Goal: Information Seeking & Learning: Learn about a topic

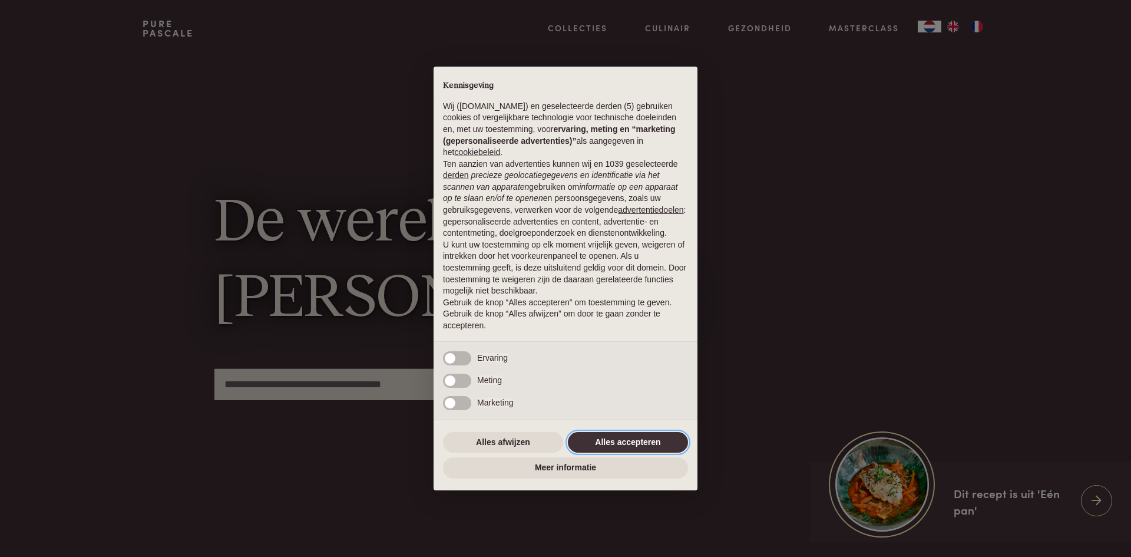
click at [616, 438] on button "Alles accepteren" at bounding box center [628, 442] width 120 height 21
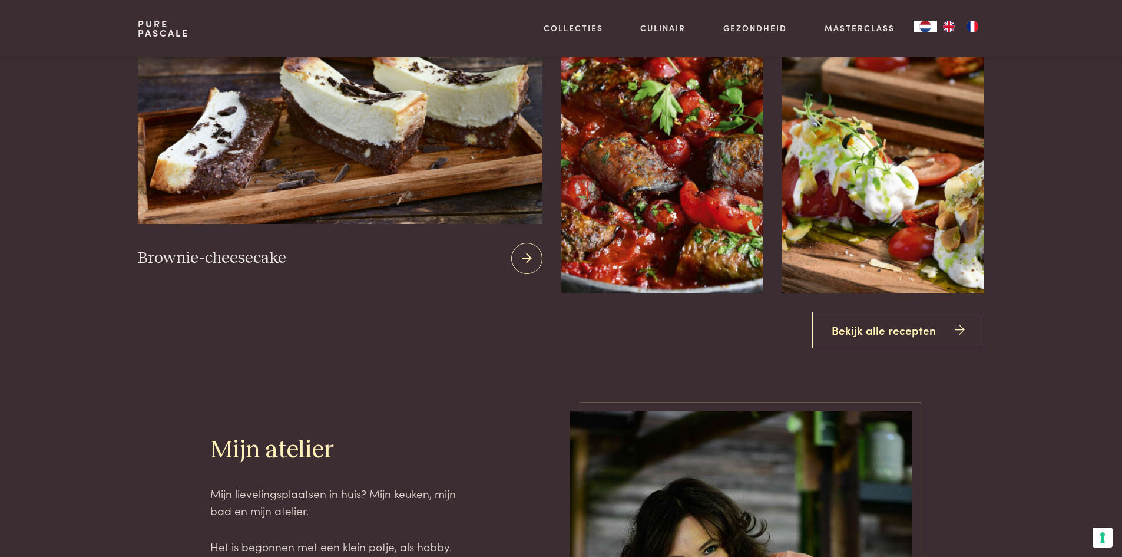
scroll to position [1650, 0]
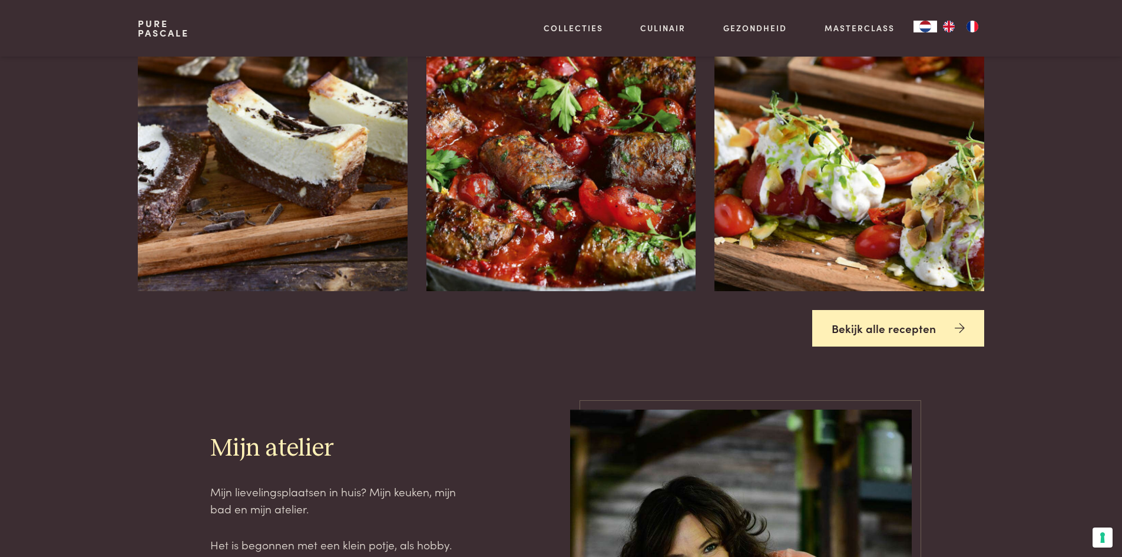
click at [906, 330] on link "Bekijk alle recepten" at bounding box center [898, 328] width 172 height 37
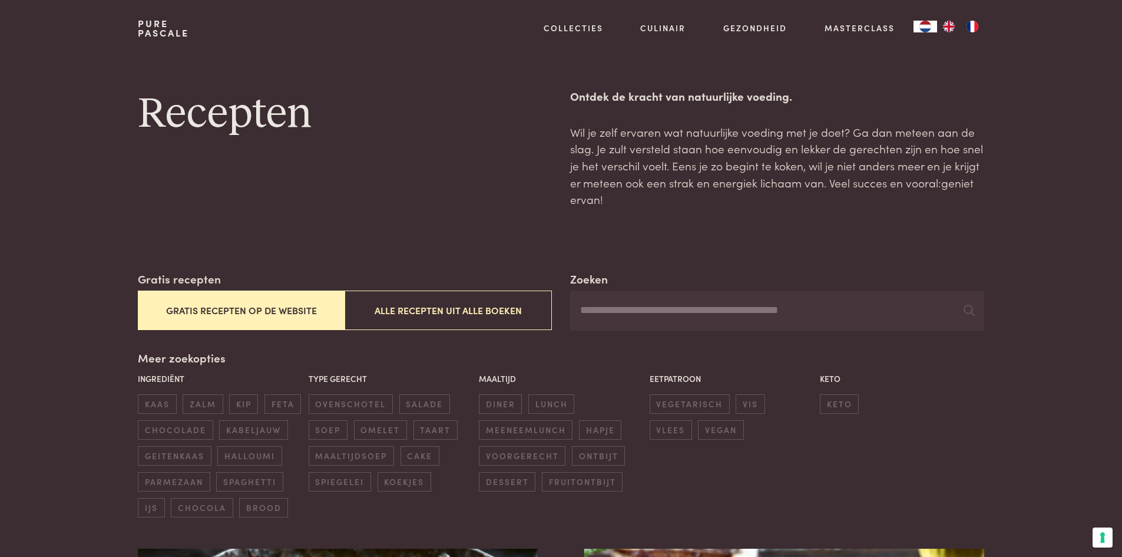
click at [276, 303] on button "Gratis recepten op de website" at bounding box center [241, 309] width 207 height 39
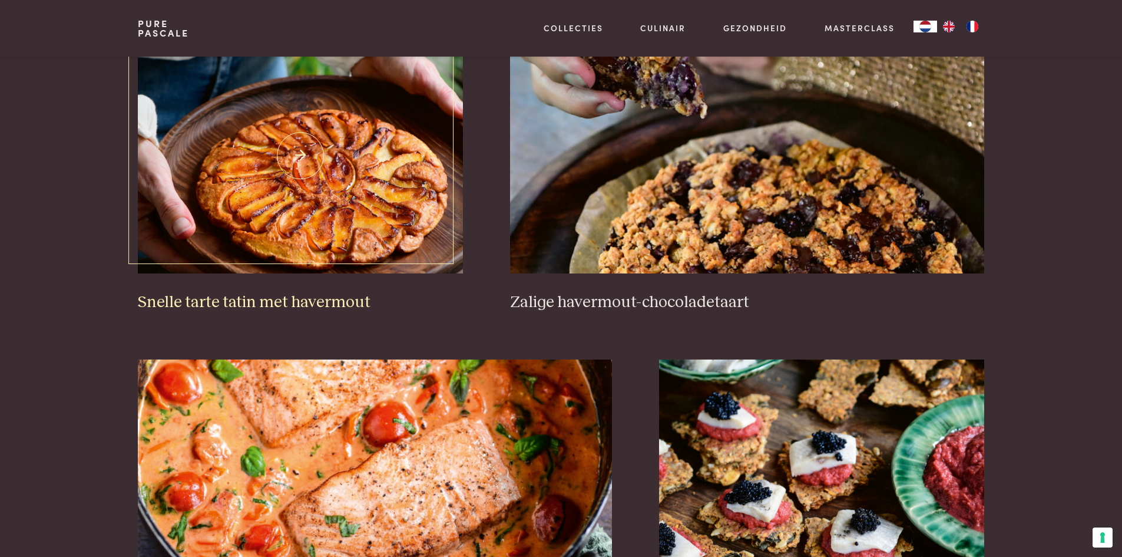
scroll to position [1802, 0]
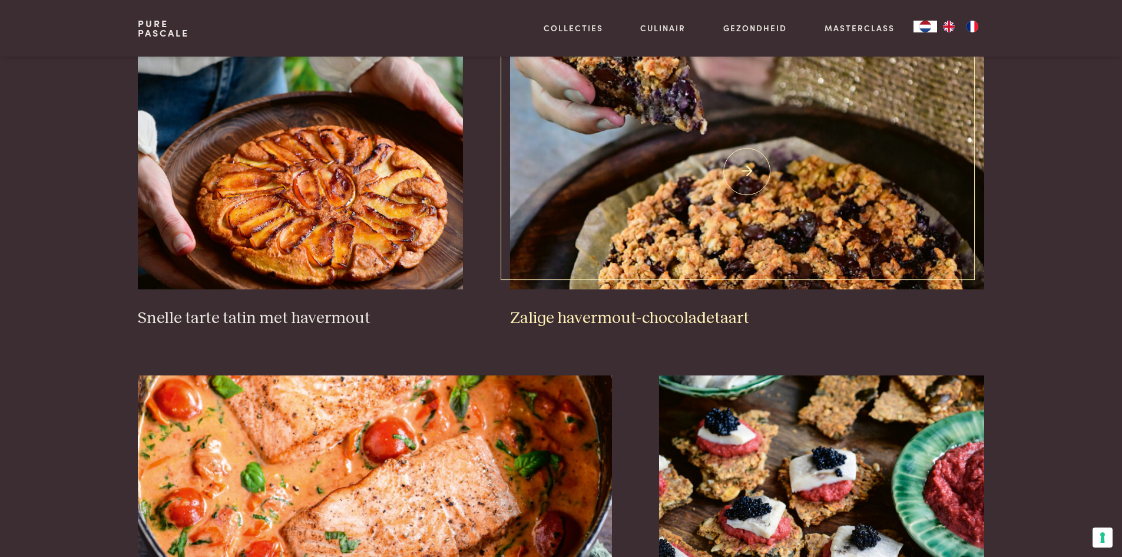
click at [686, 258] on img at bounding box center [747, 172] width 474 height 236
click at [345, 243] on img at bounding box center [300, 172] width 325 height 236
